Goal: Connect with others: Establish contact or relationships with other users

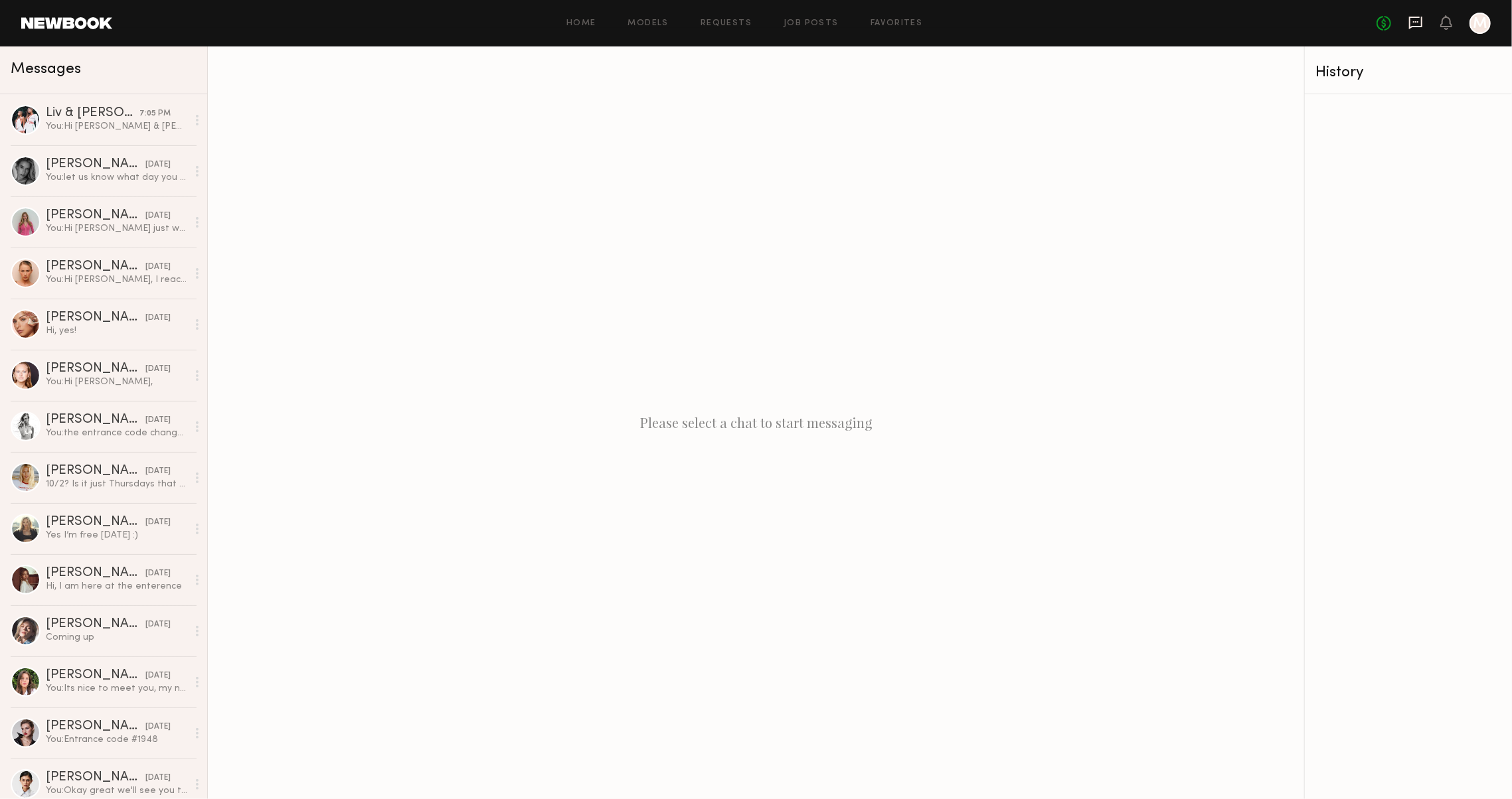
click at [1408, 22] on icon at bounding box center [1415, 22] width 14 height 14
click at [104, 130] on div "You: Hi [PERSON_NAME] & [PERSON_NAME], thank you for reaching back. We are a cl…" at bounding box center [116, 127] width 141 height 13
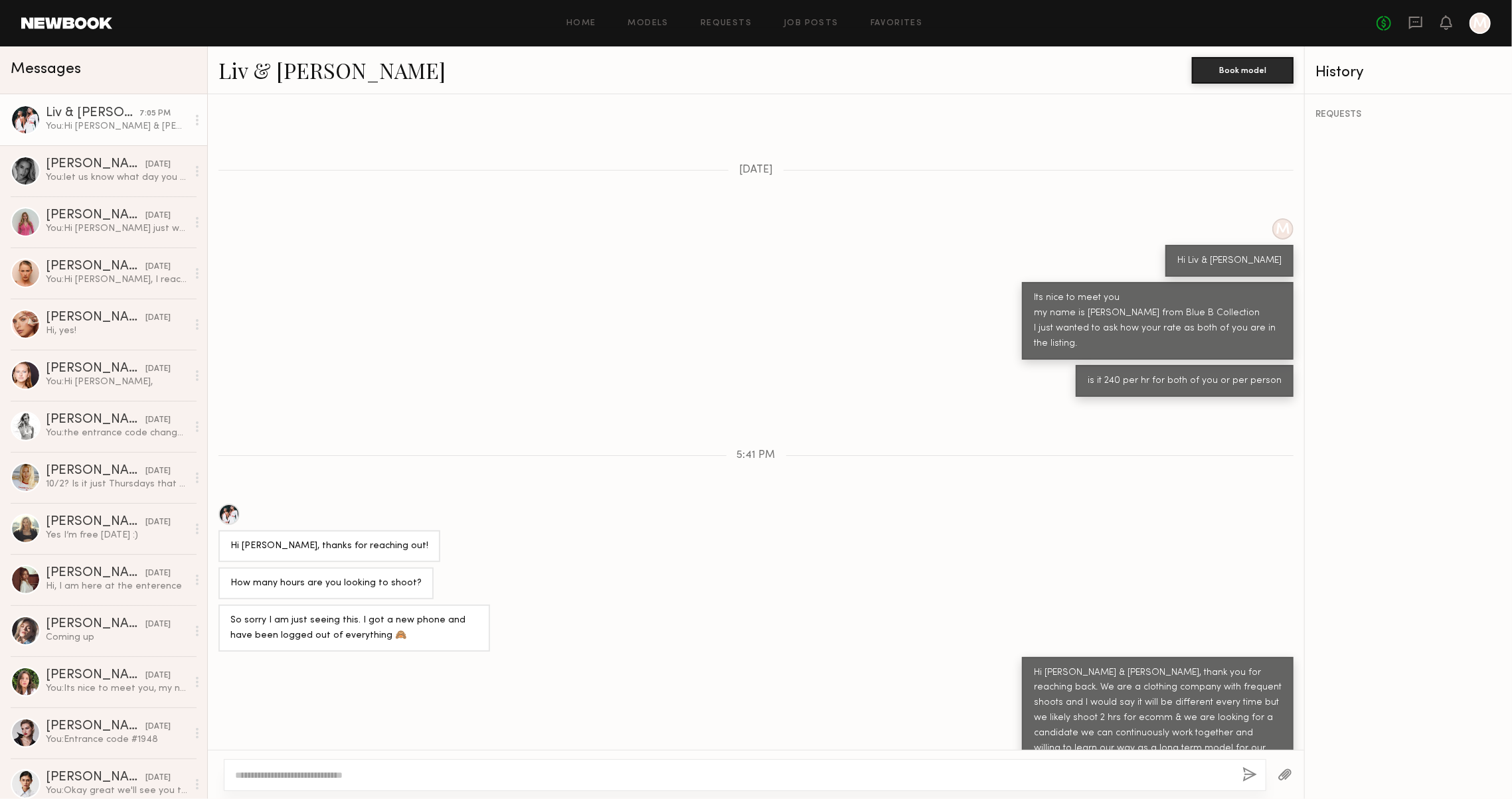
click at [306, 81] on link "Liv & Maddie M." at bounding box center [332, 70] width 227 height 29
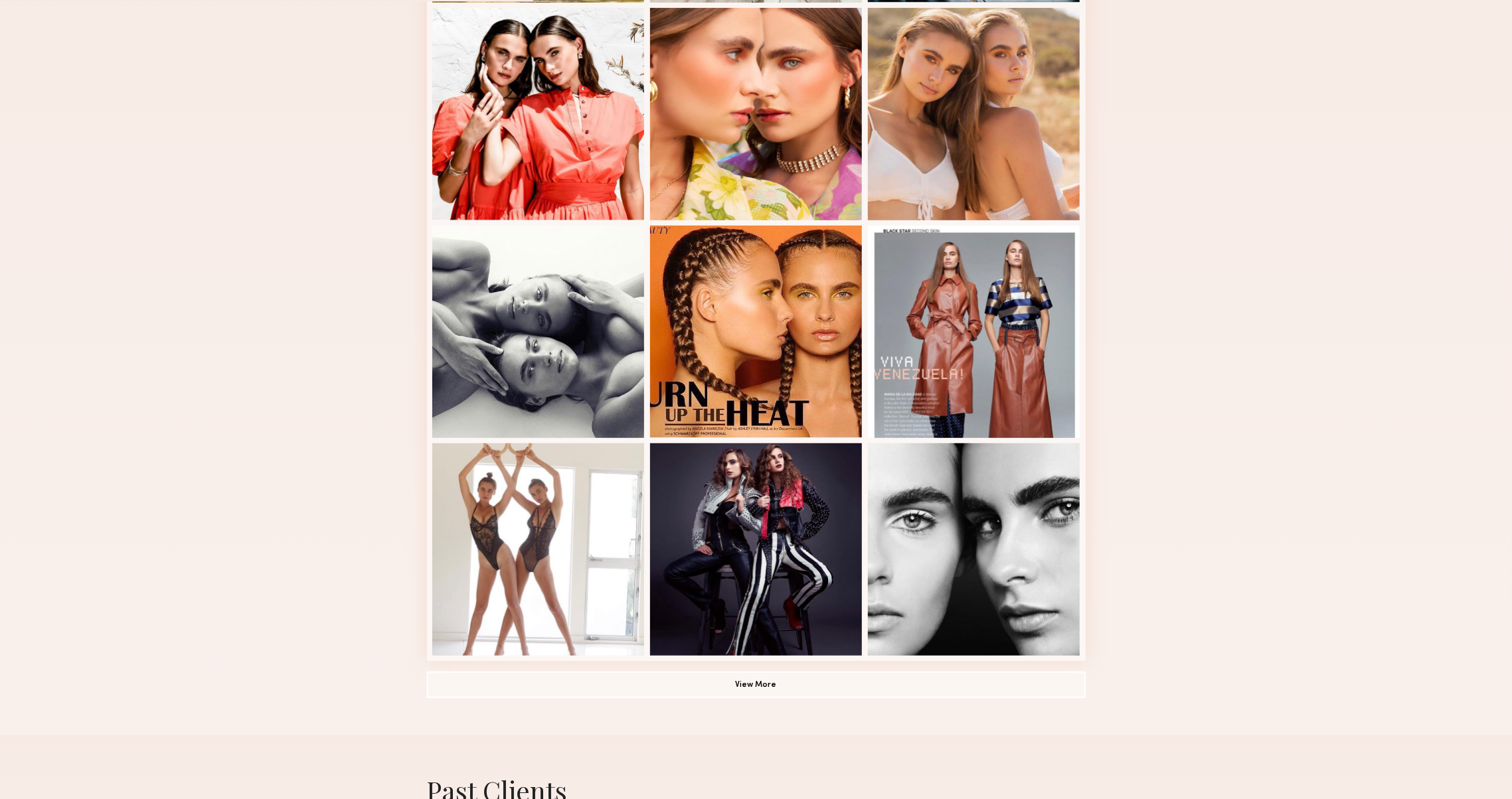
scroll to position [710, 0]
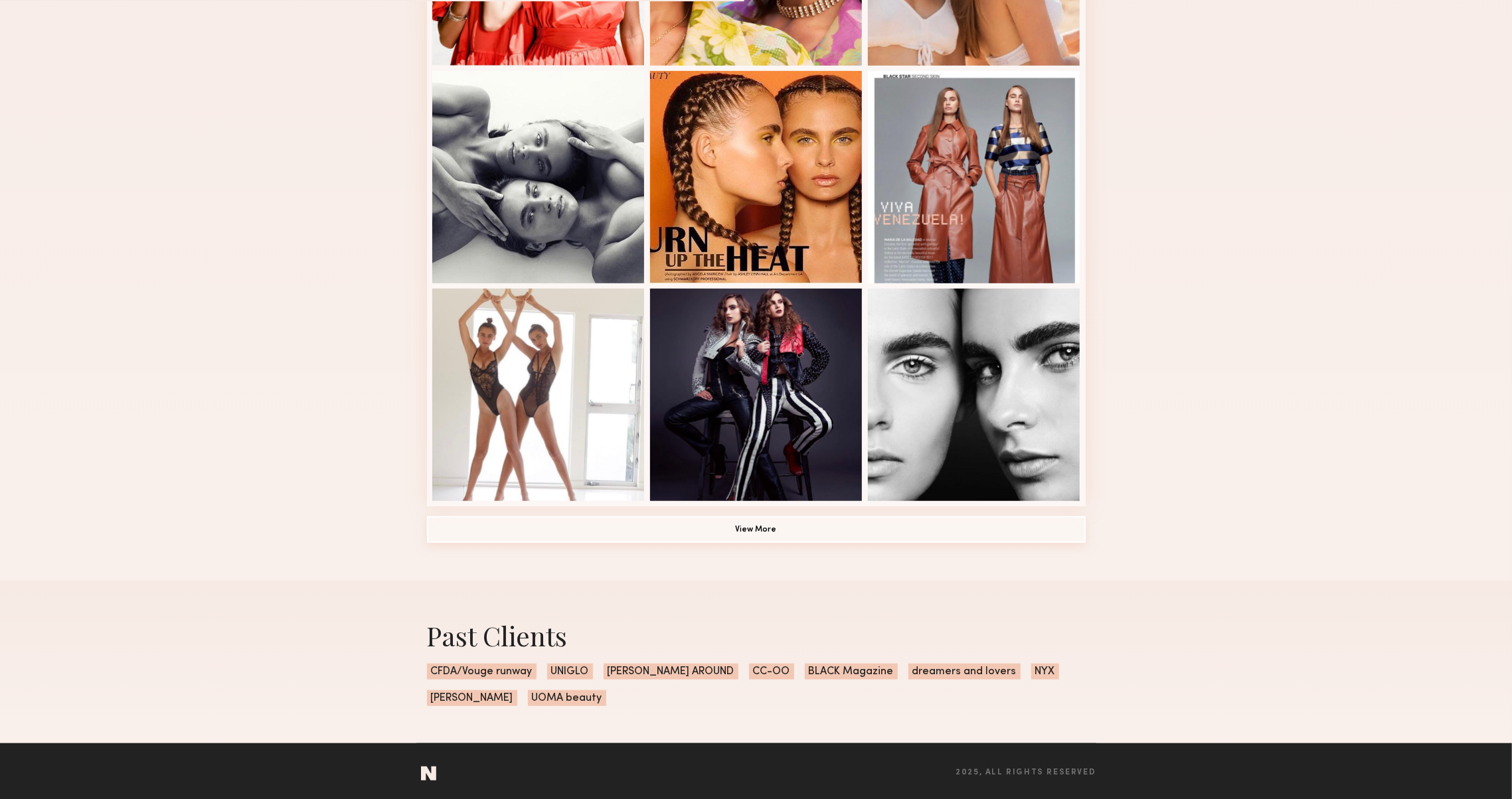
click at [502, 530] on button "View More" at bounding box center [756, 529] width 659 height 26
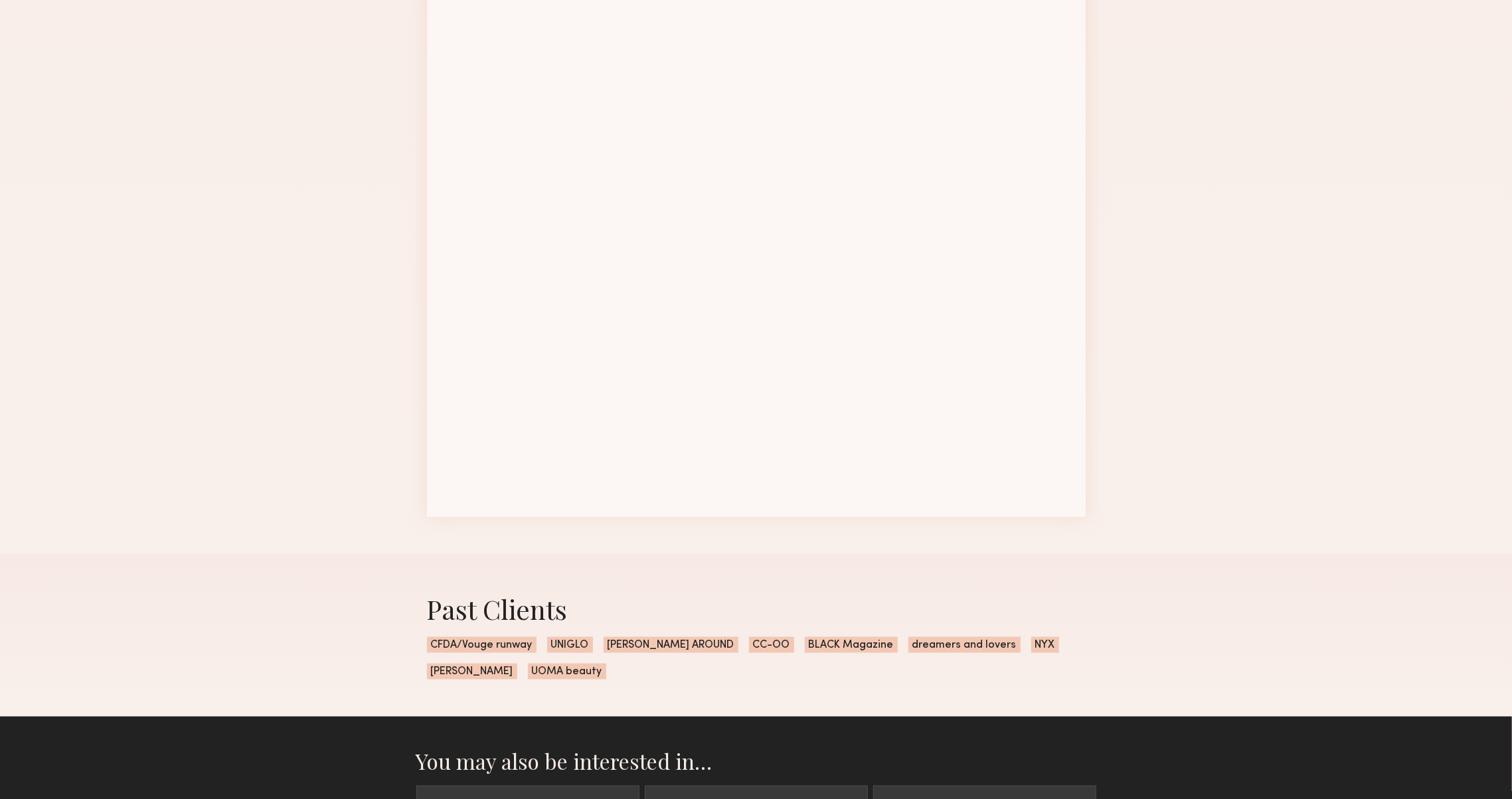
scroll to position [1568, 0]
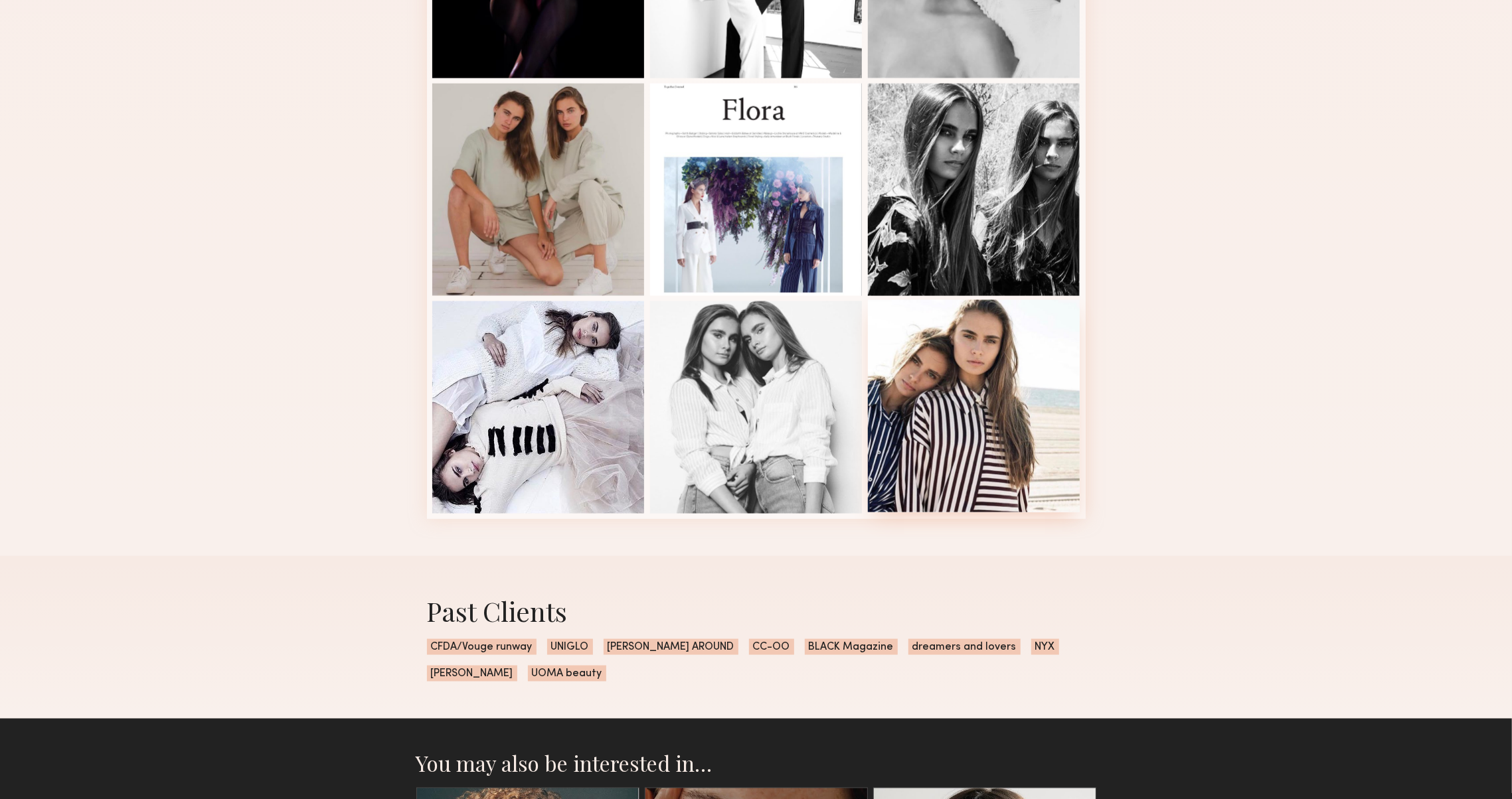
click at [1011, 504] on div at bounding box center [974, 406] width 213 height 213
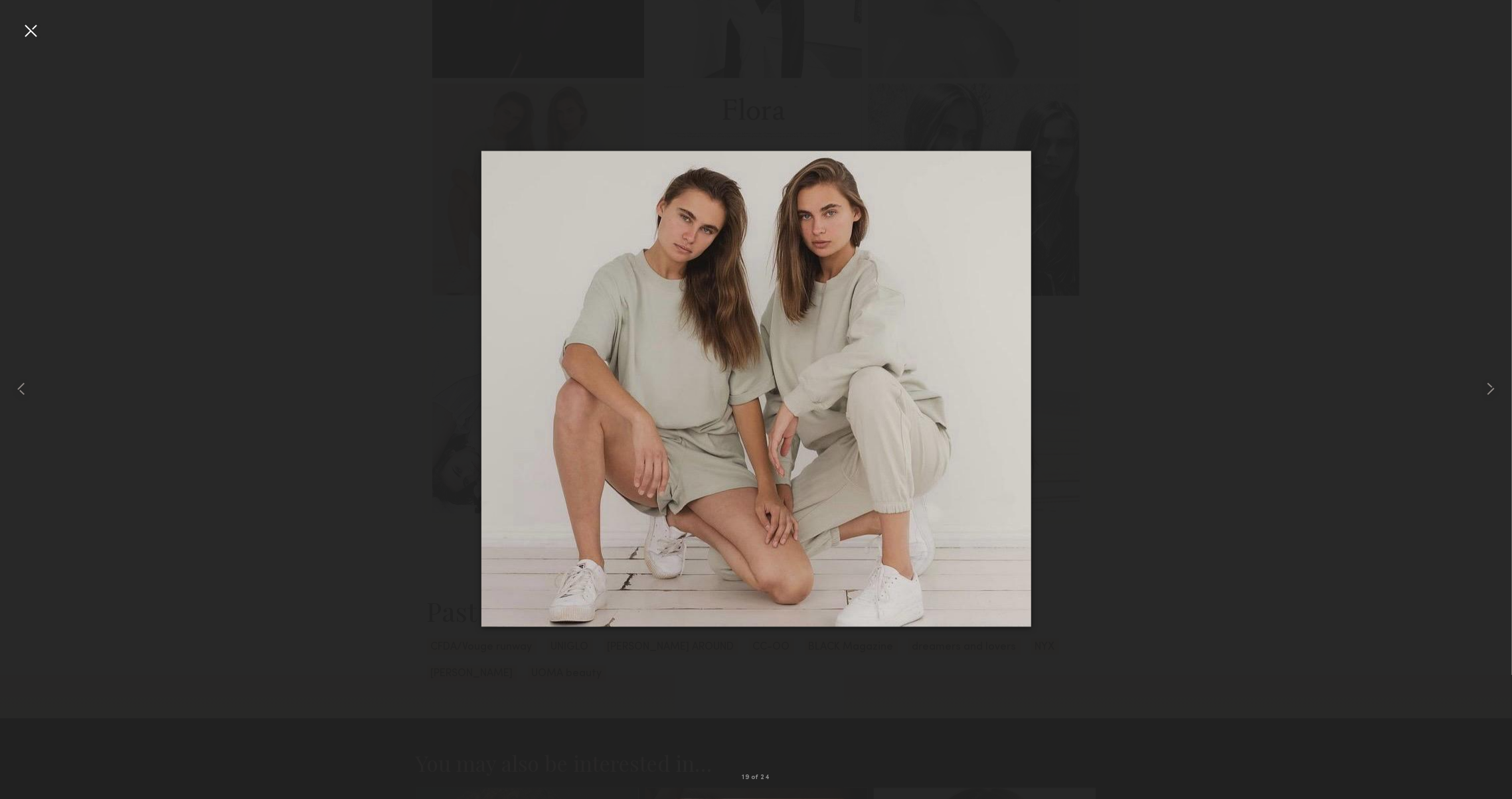
click at [32, 39] on div at bounding box center [31, 31] width 21 height 21
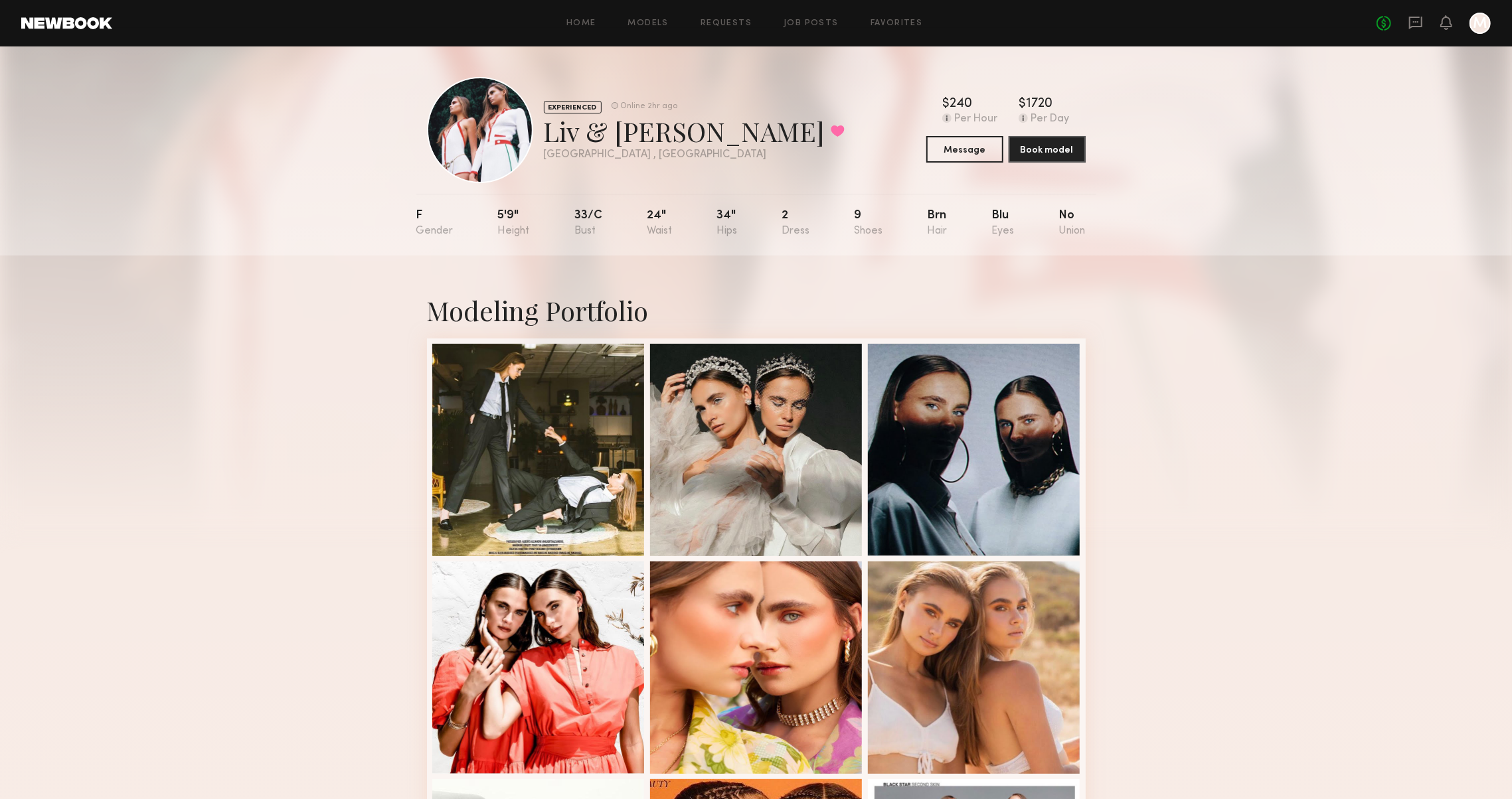
scroll to position [0, 0]
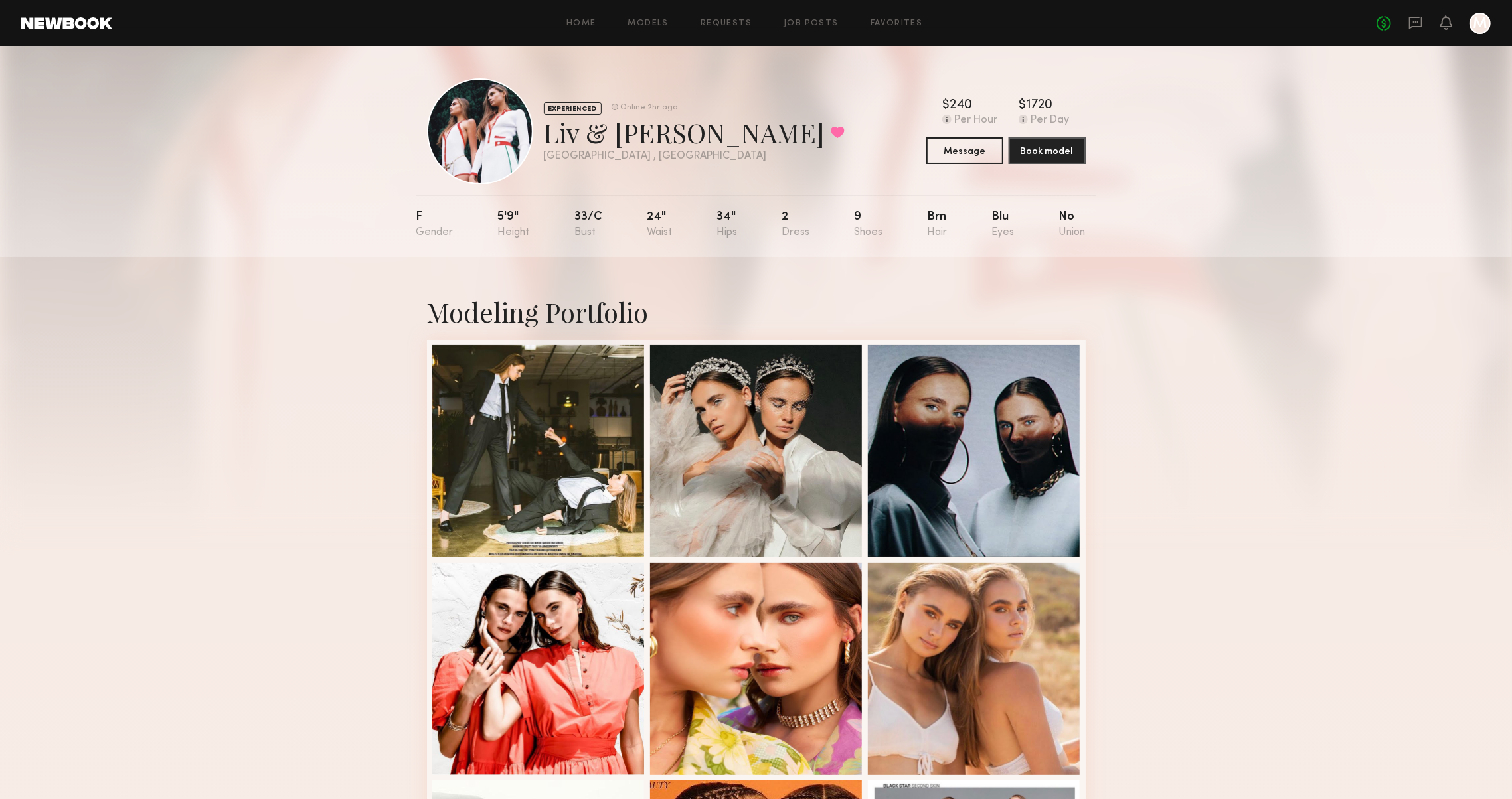
click at [516, 442] on div at bounding box center [538, 450] width 213 height 213
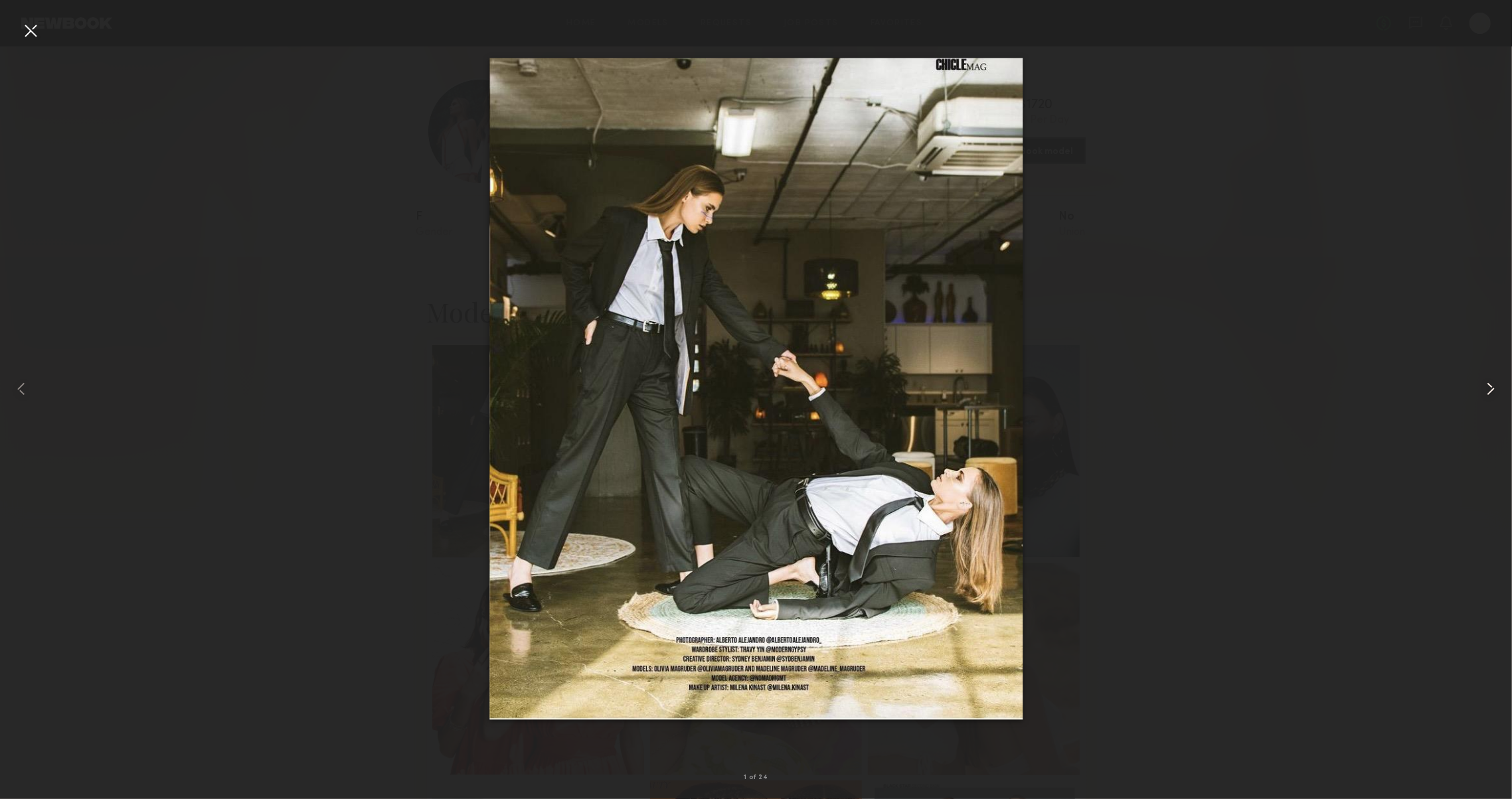
click at [1493, 394] on common-icon at bounding box center [1491, 389] width 21 height 21
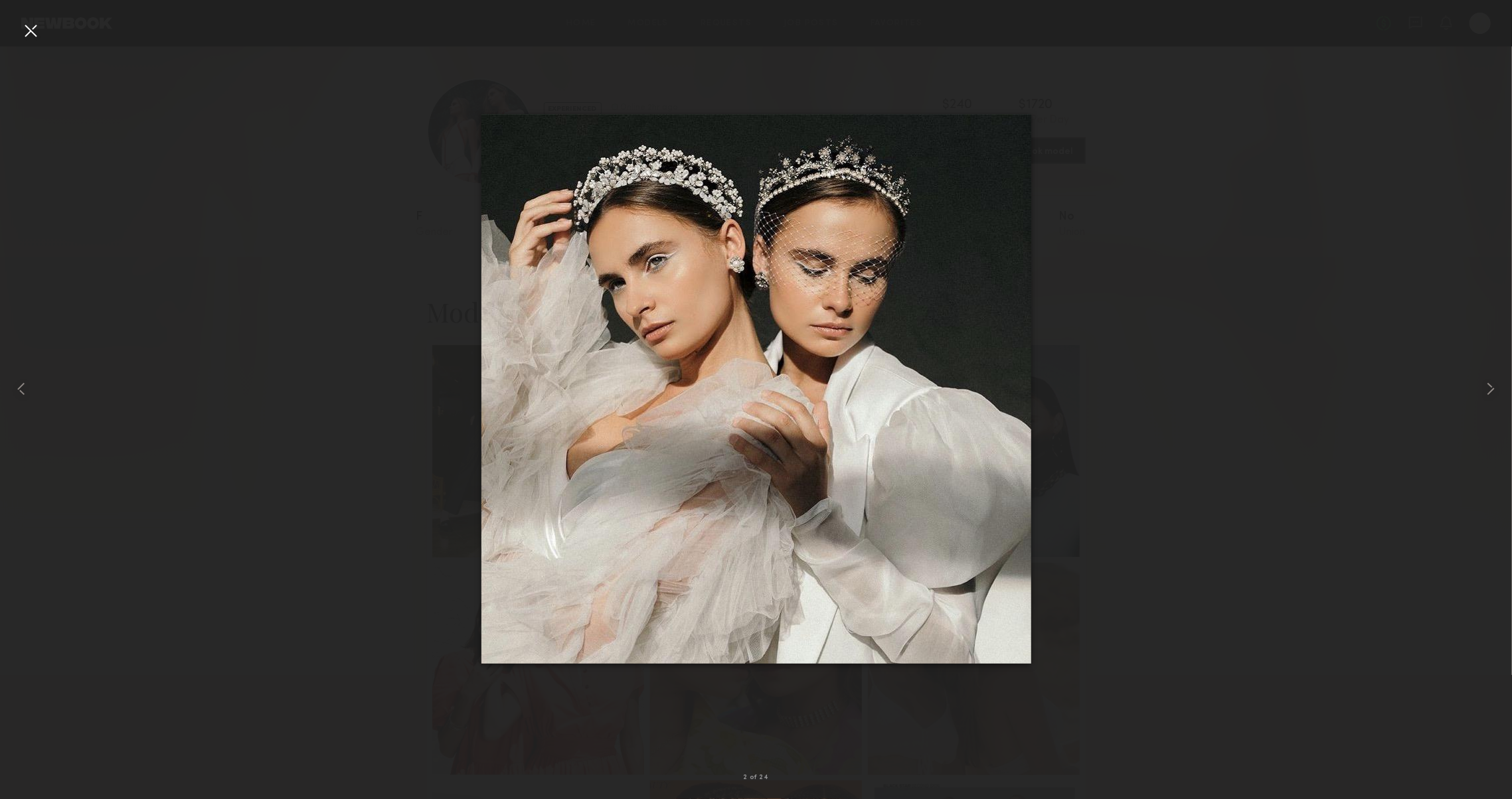
click at [35, 34] on div at bounding box center [31, 31] width 21 height 21
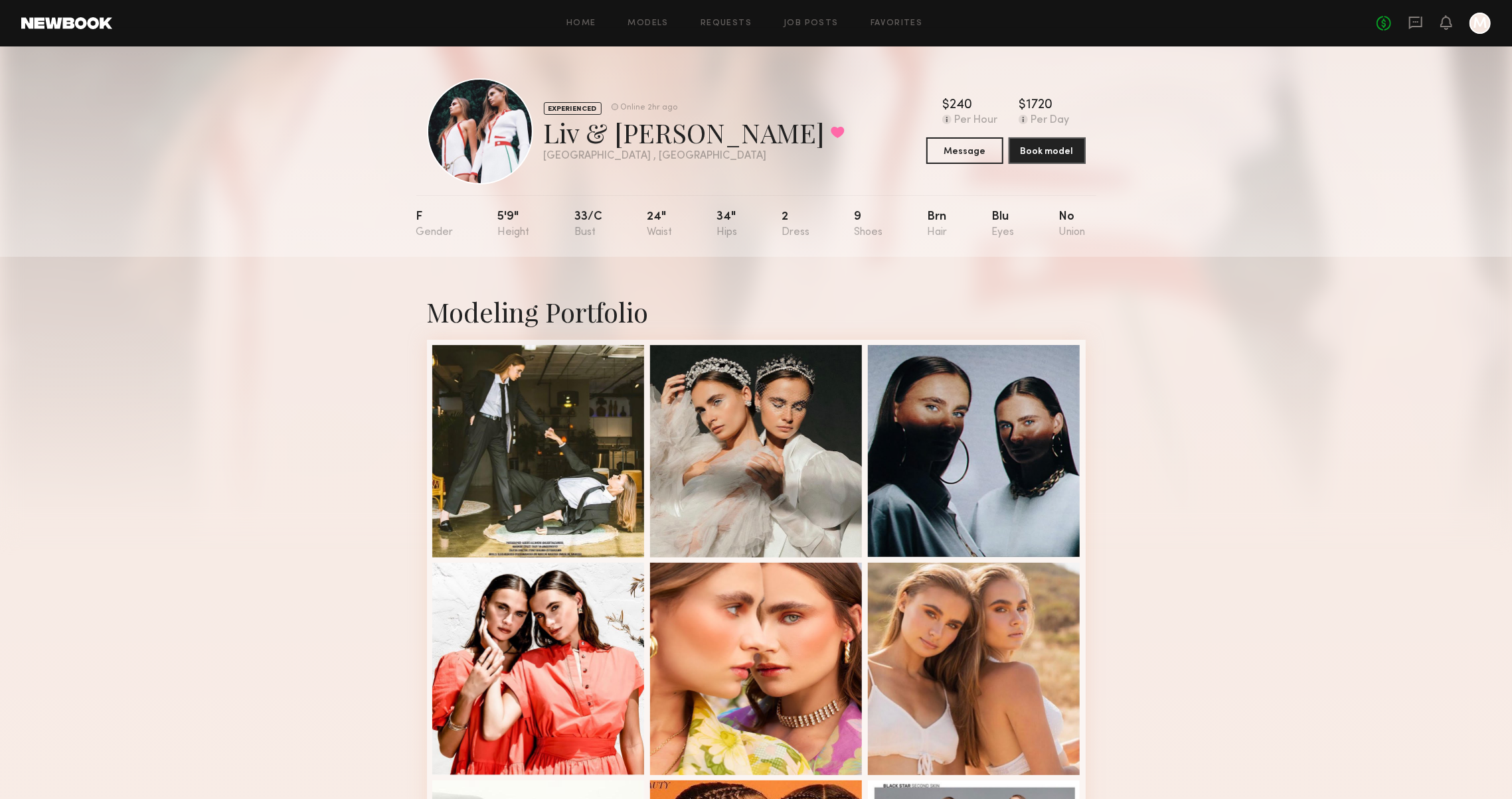
click at [458, 324] on div "Modeling Portfolio" at bounding box center [756, 311] width 659 height 35
click at [40, 27] on link at bounding box center [67, 23] width 91 height 12
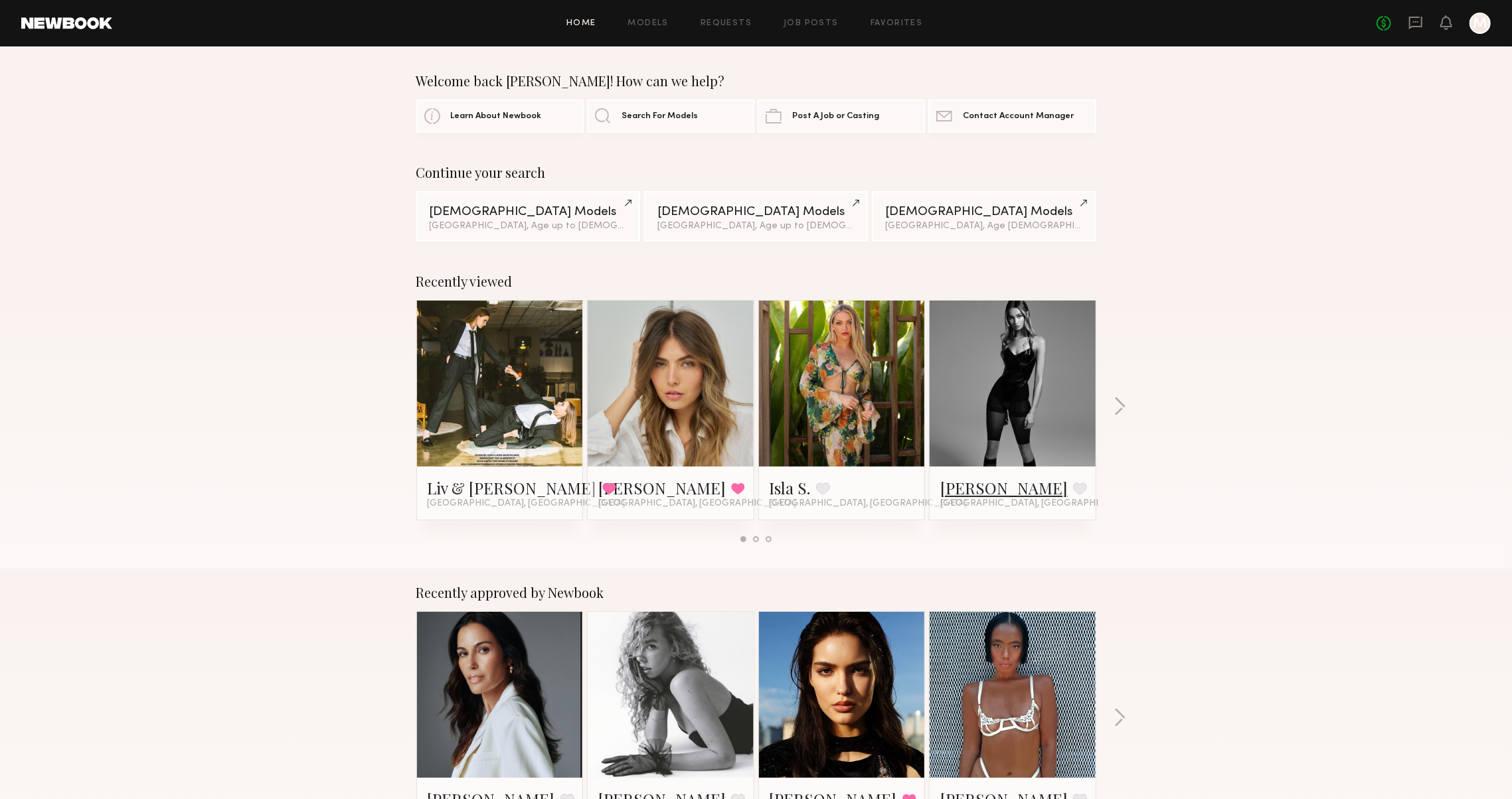
click at [953, 483] on link "Chloe C." at bounding box center [1004, 488] width 127 height 21
click at [1413, 21] on icon at bounding box center [1415, 22] width 5 height 1
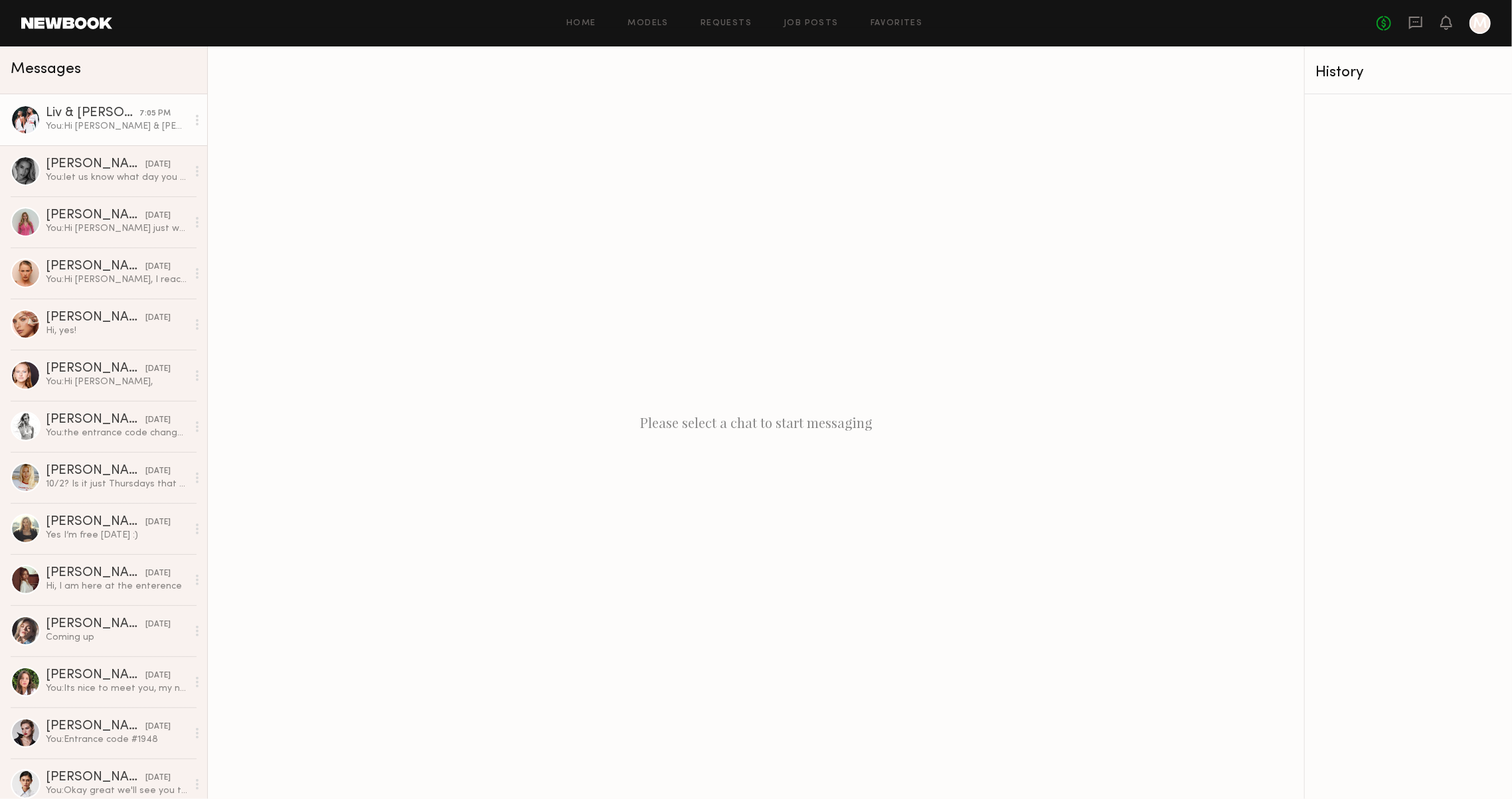
click at [77, 105] on link "Liv & Maddie M. 7:05 PM You: Hi Liz & Maddie, thank you for reaching back. We a…" at bounding box center [103, 120] width 207 height 51
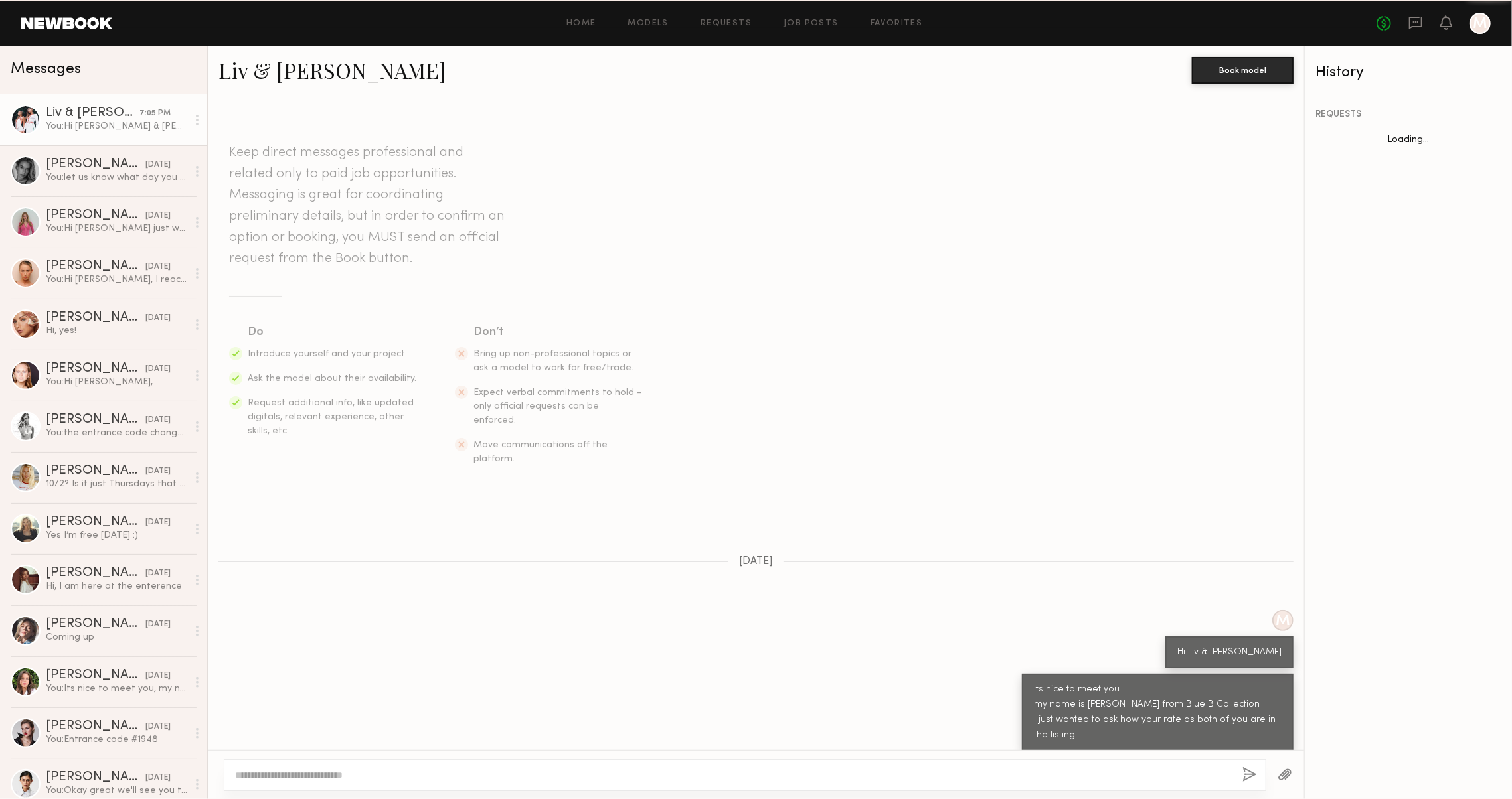
scroll to position [392, 0]
